Goal: Information Seeking & Learning: Learn about a topic

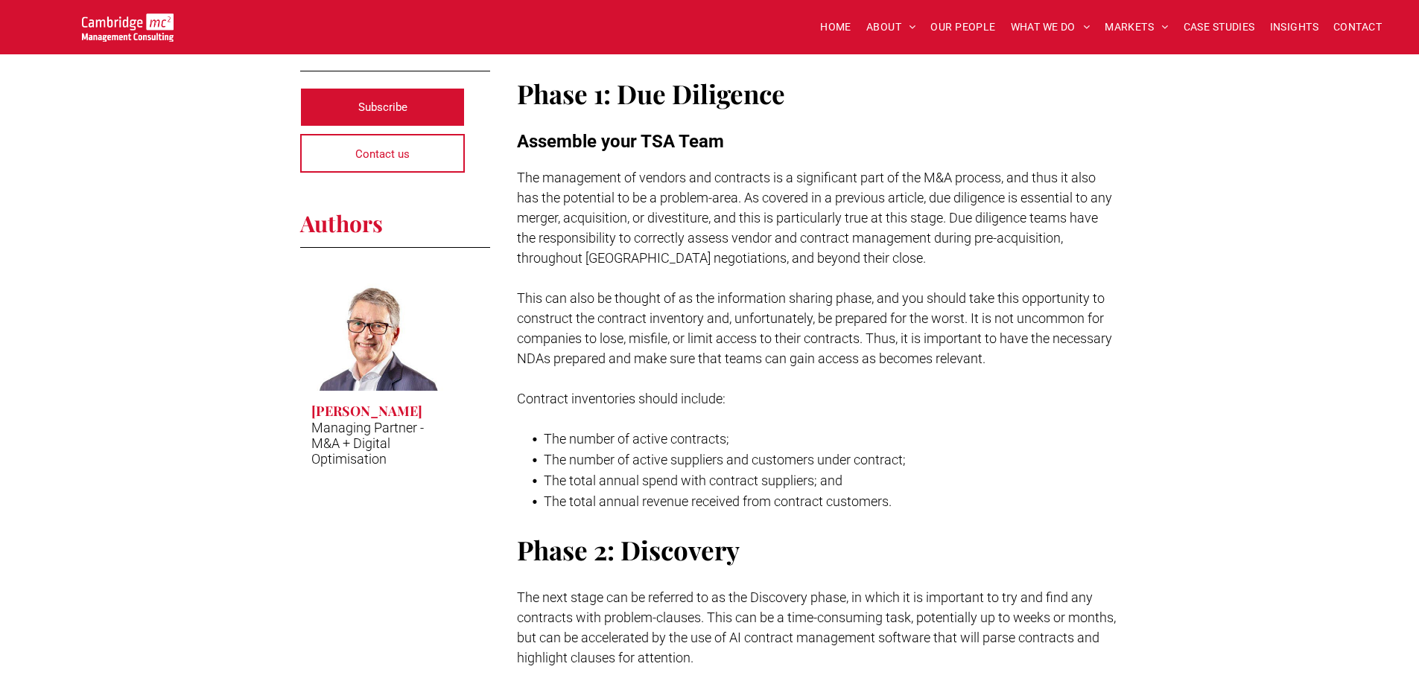
scroll to position [298, 0]
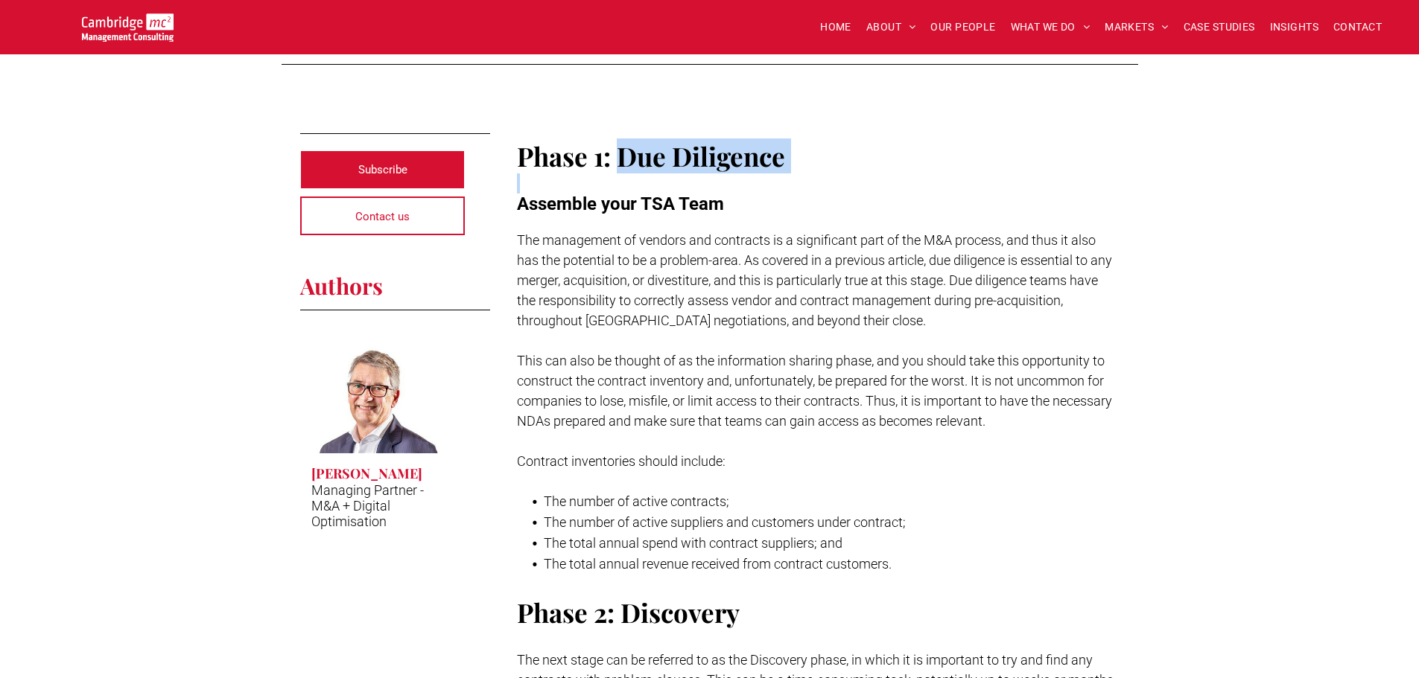
drag, startPoint x: 627, startPoint y: 147, endPoint x: 836, endPoint y: 174, distance: 210.9
click at [836, 174] on p at bounding box center [818, 184] width 603 height 20
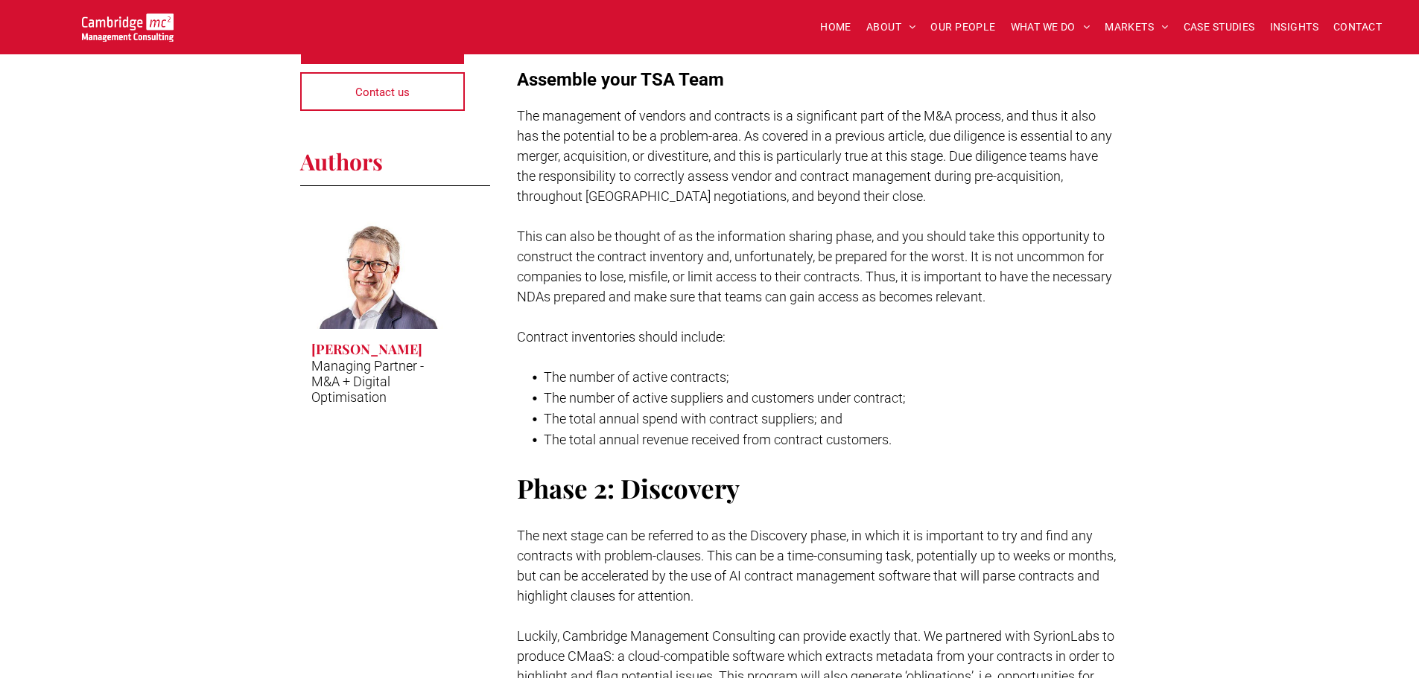
scroll to position [596, 0]
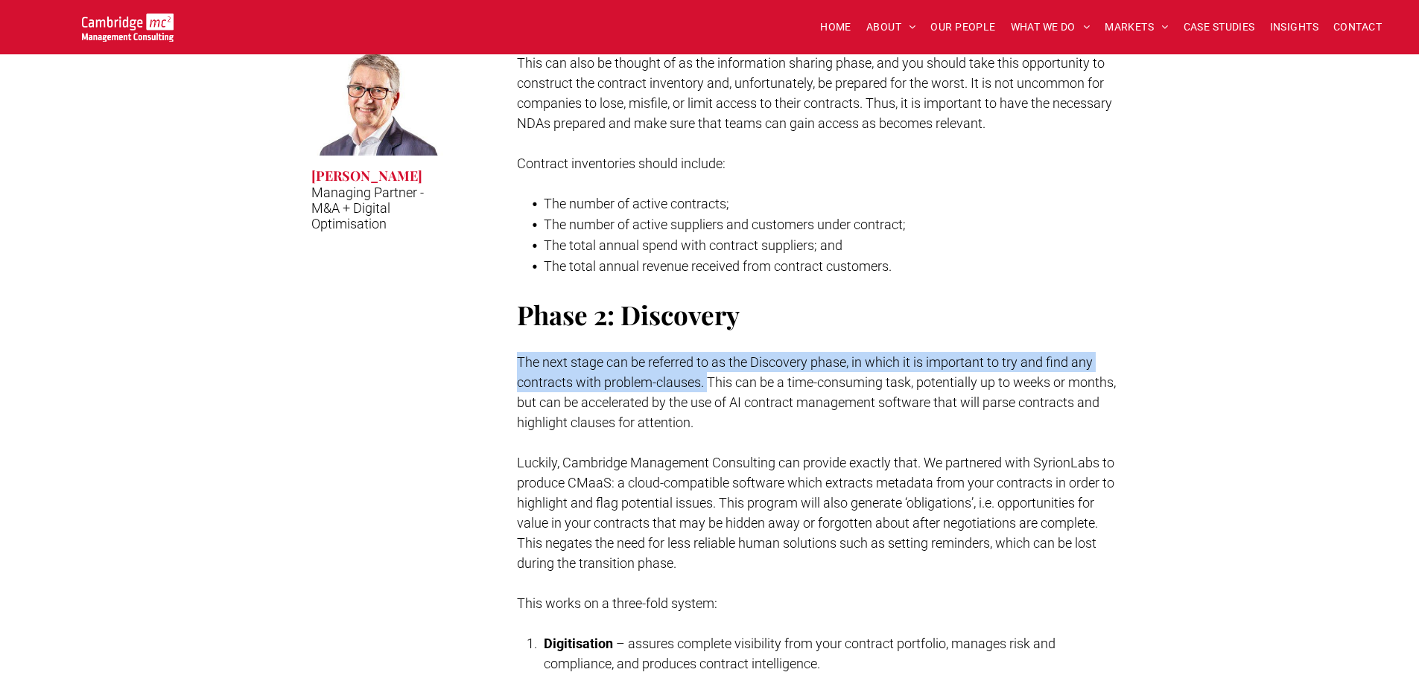
drag, startPoint x: 513, startPoint y: 370, endPoint x: 710, endPoint y: 378, distance: 196.8
click at [710, 378] on span "The next stage can be referred to as the Discovery phase, in which it is import…" at bounding box center [816, 393] width 599 height 76
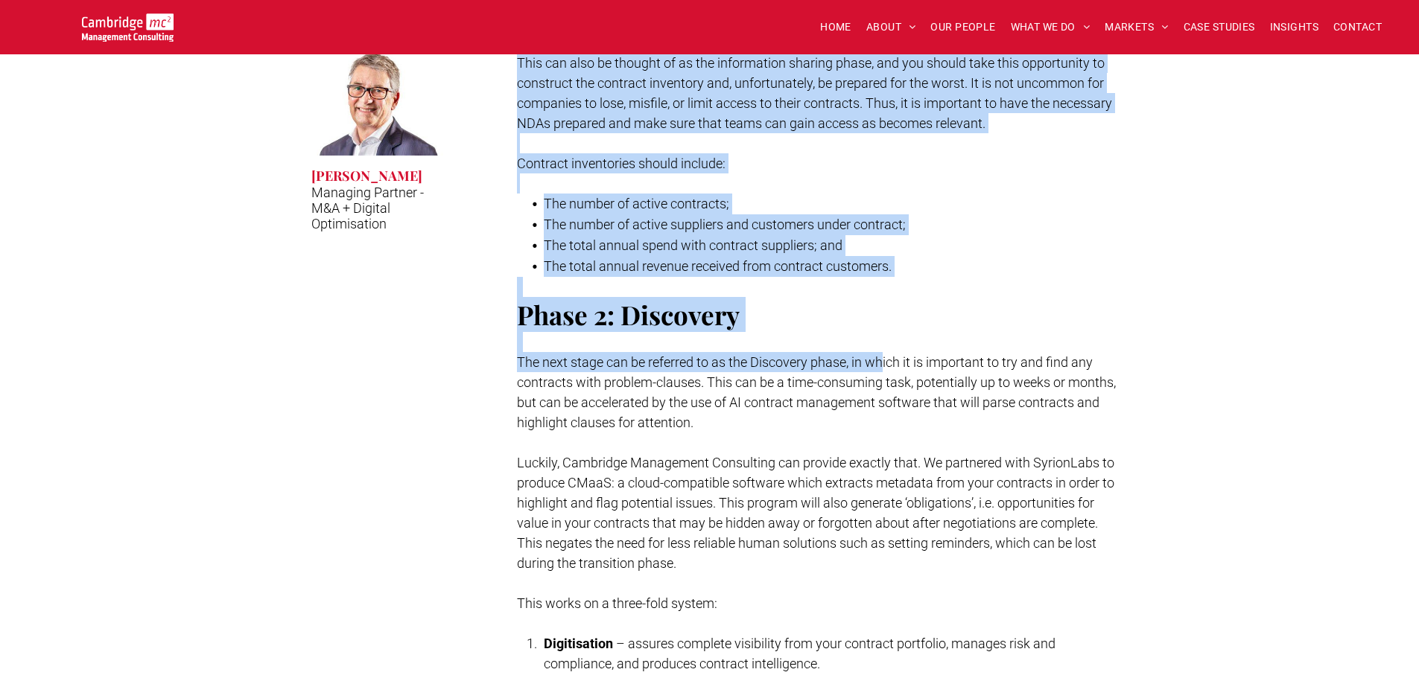
drag, startPoint x: 465, startPoint y: 290, endPoint x: 886, endPoint y: 352, distance: 425.2
click at [886, 352] on p "The next stage can be referred to as the Discovery phase, in which it is import…" at bounding box center [818, 392] width 603 height 80
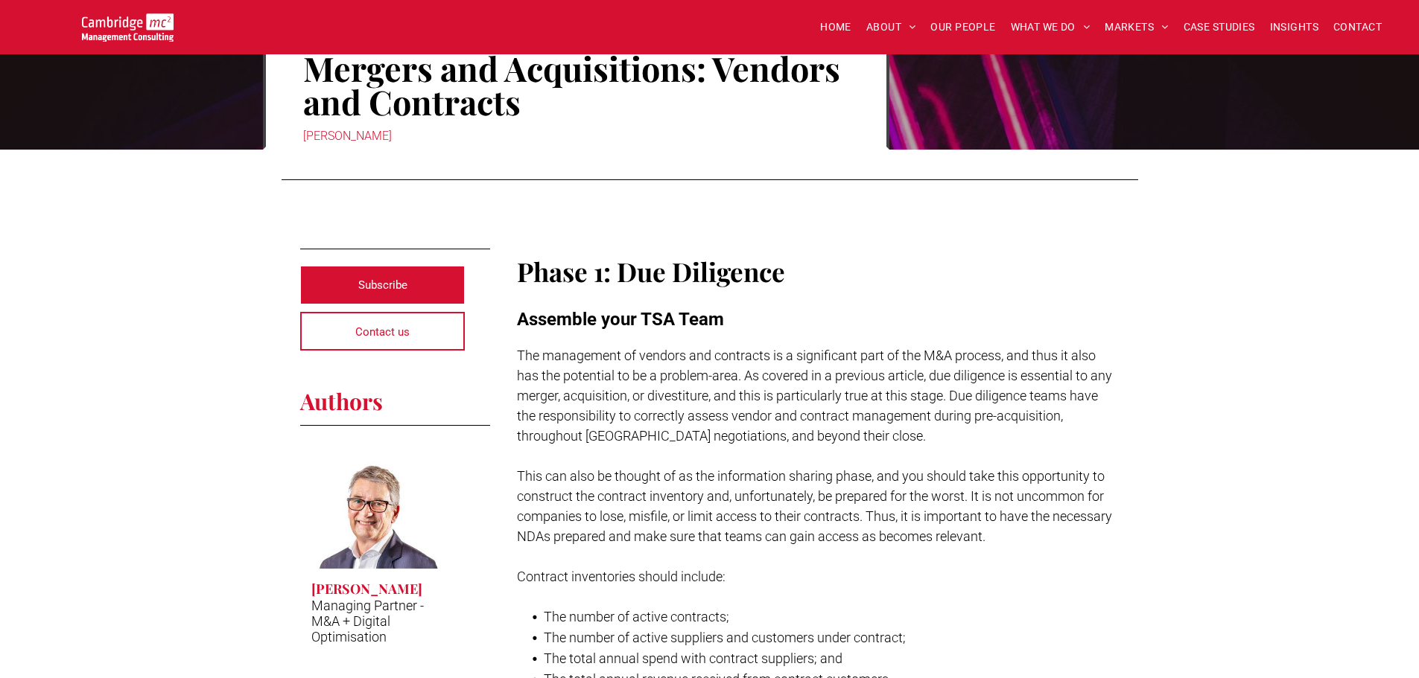
scroll to position [149, 0]
